Goal: Navigation & Orientation: Find specific page/section

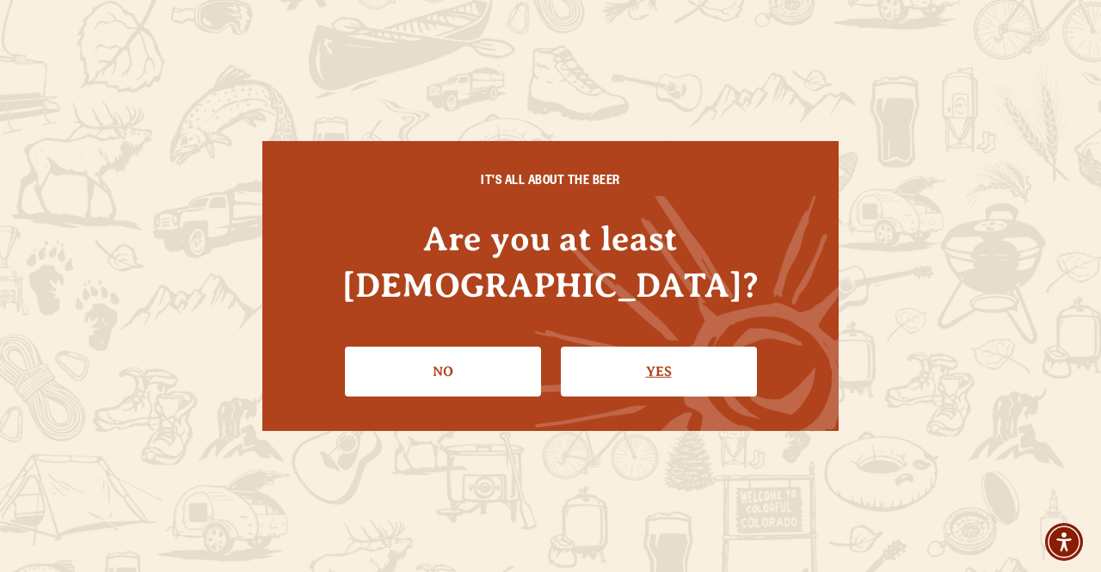
click at [656, 347] on link "Yes" at bounding box center [659, 372] width 196 height 50
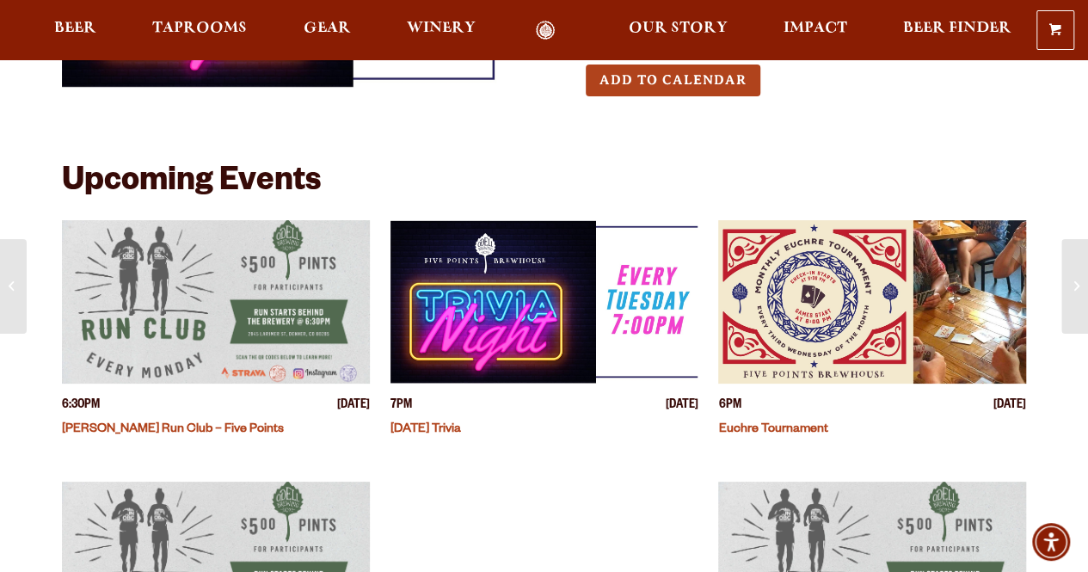
scroll to position [22, 0]
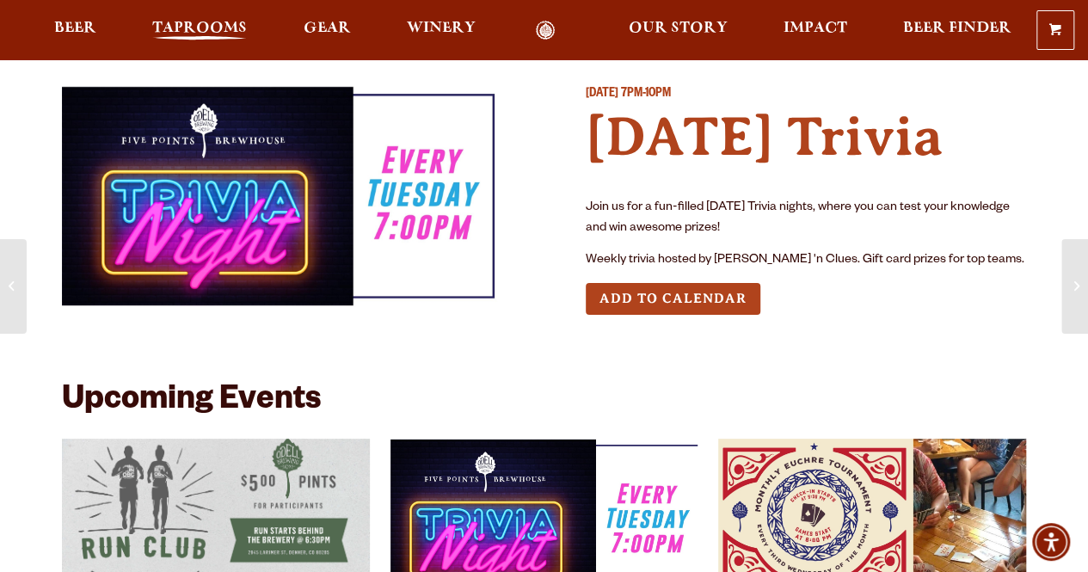
click at [182, 24] on span "Taprooms" at bounding box center [199, 29] width 95 height 14
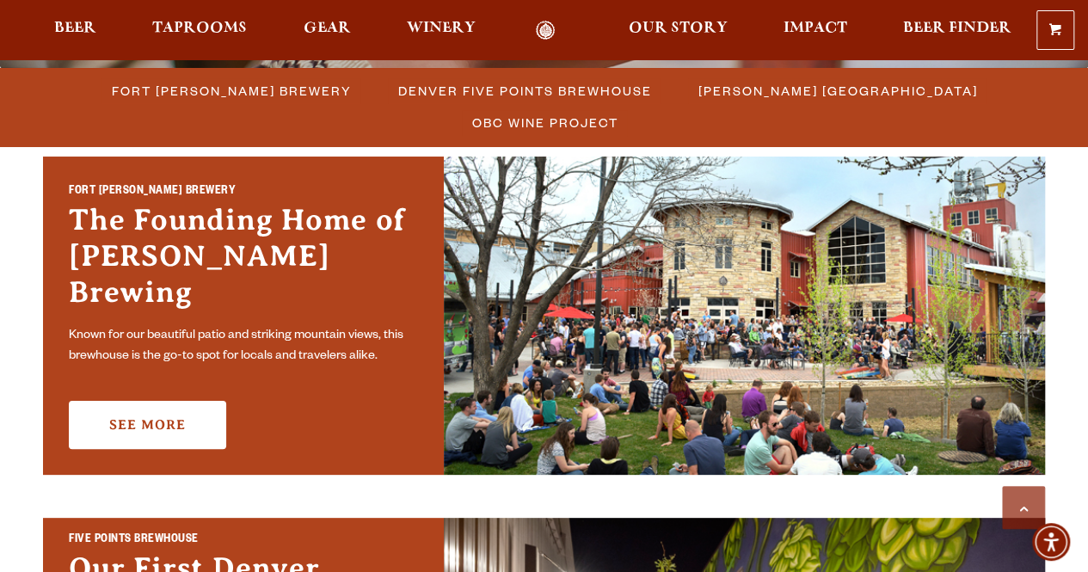
scroll to position [492, 0]
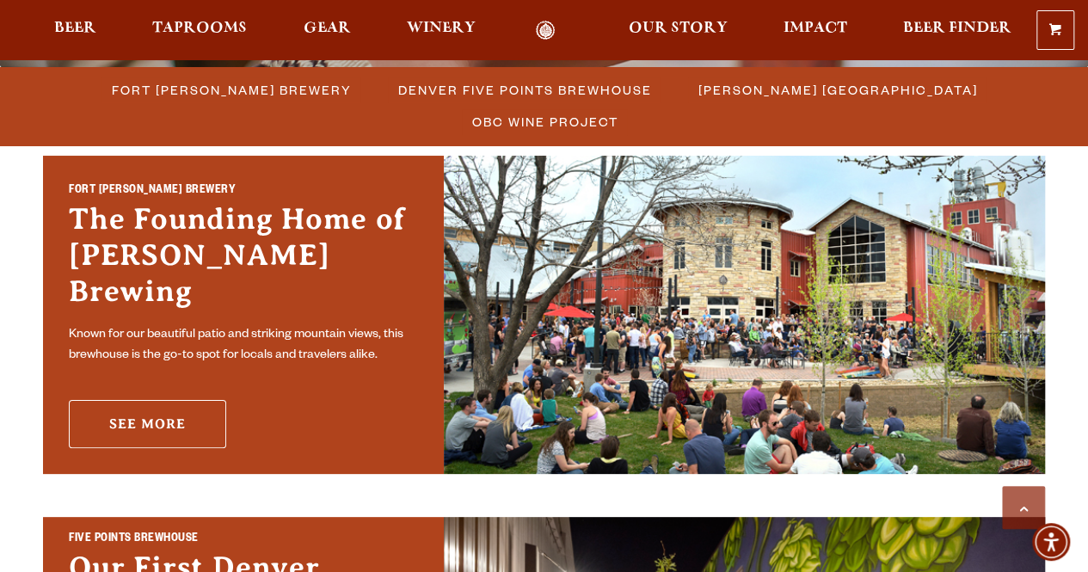
click at [208, 400] on link "See More" at bounding box center [147, 424] width 157 height 48
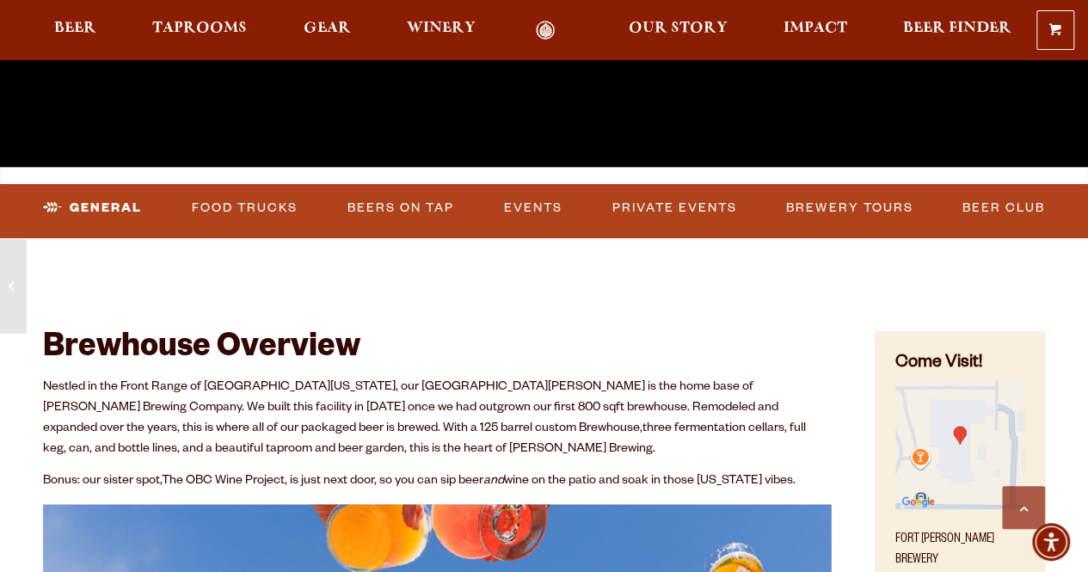
scroll to position [458, 0]
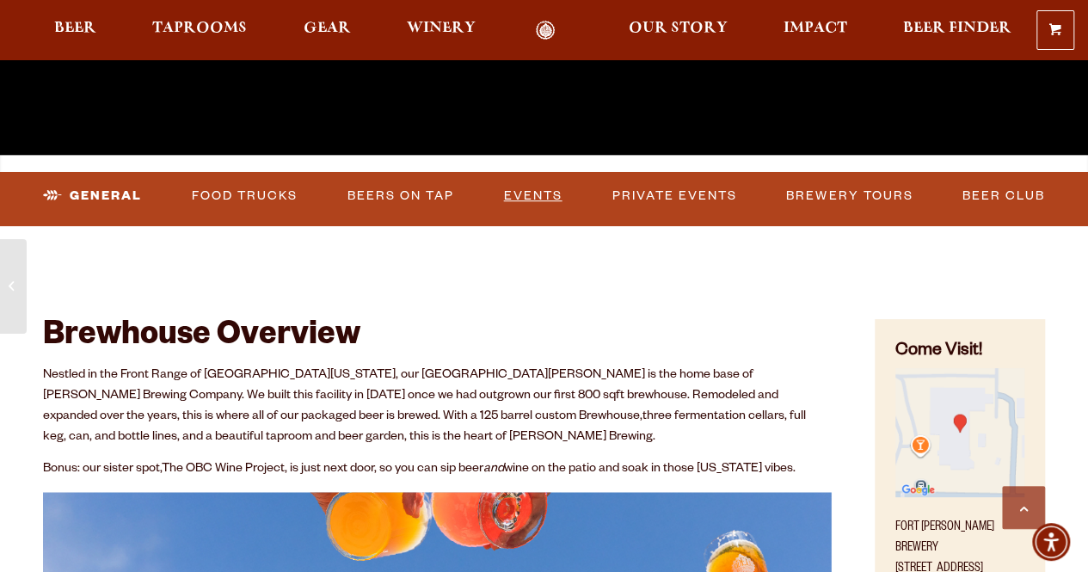
click at [513, 195] on link "Events" at bounding box center [533, 196] width 72 height 40
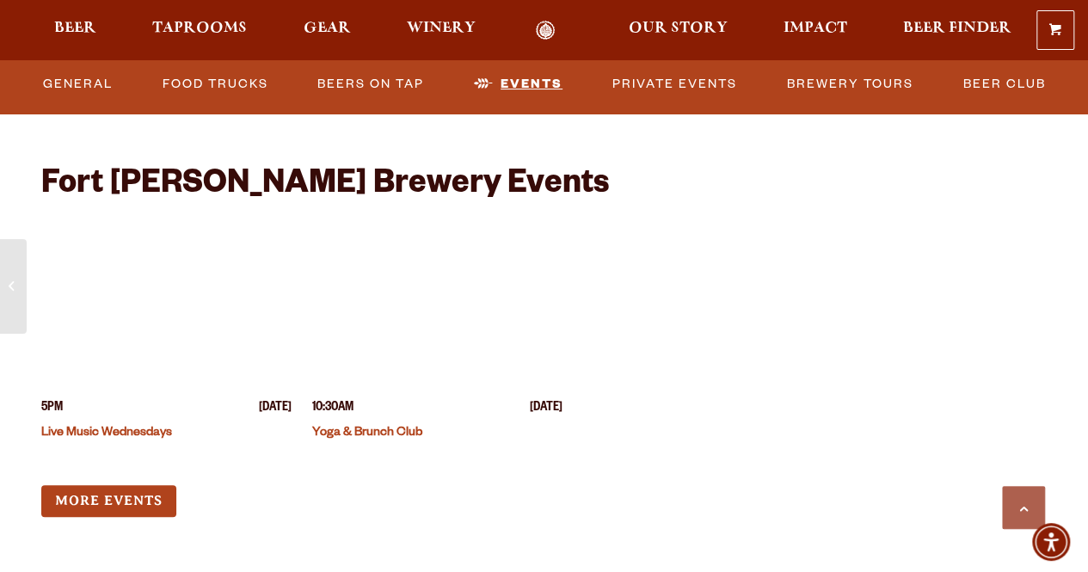
scroll to position [6605, 0]
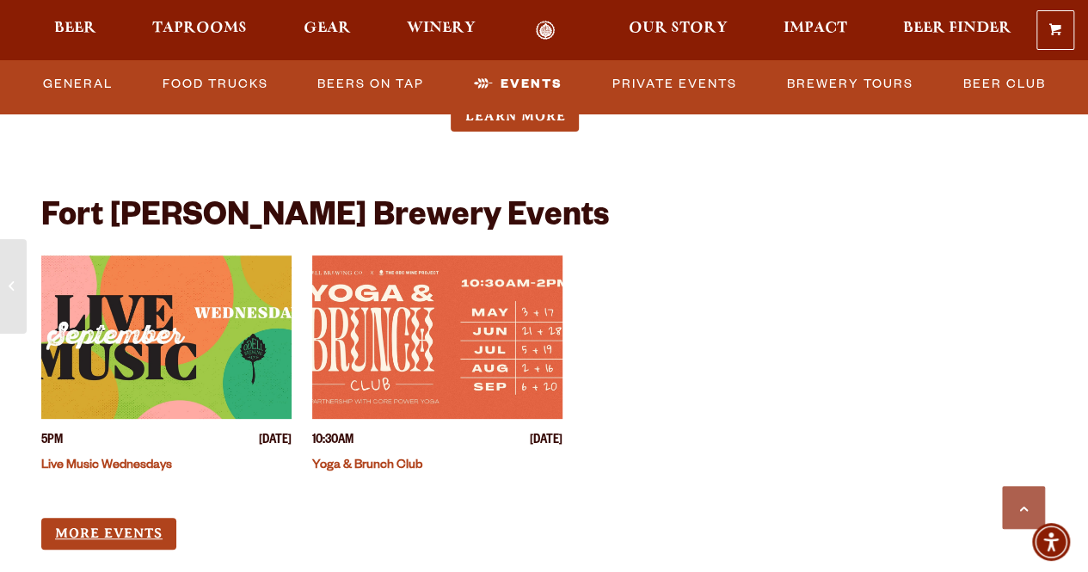
click at [131, 518] on link "More Events" at bounding box center [108, 534] width 135 height 32
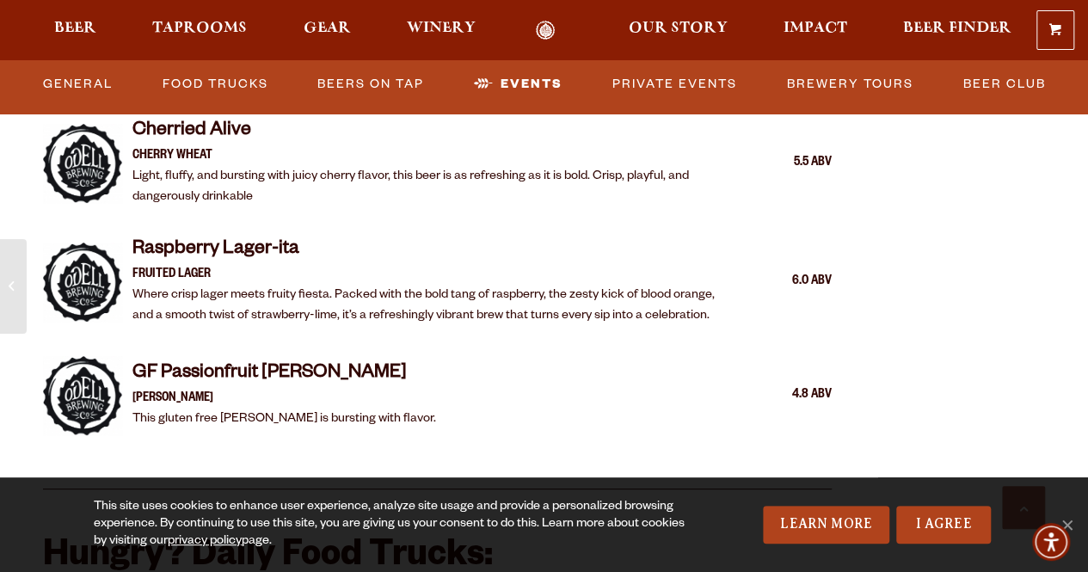
scroll to position [3627, 0]
